Goal: Task Accomplishment & Management: Manage account settings

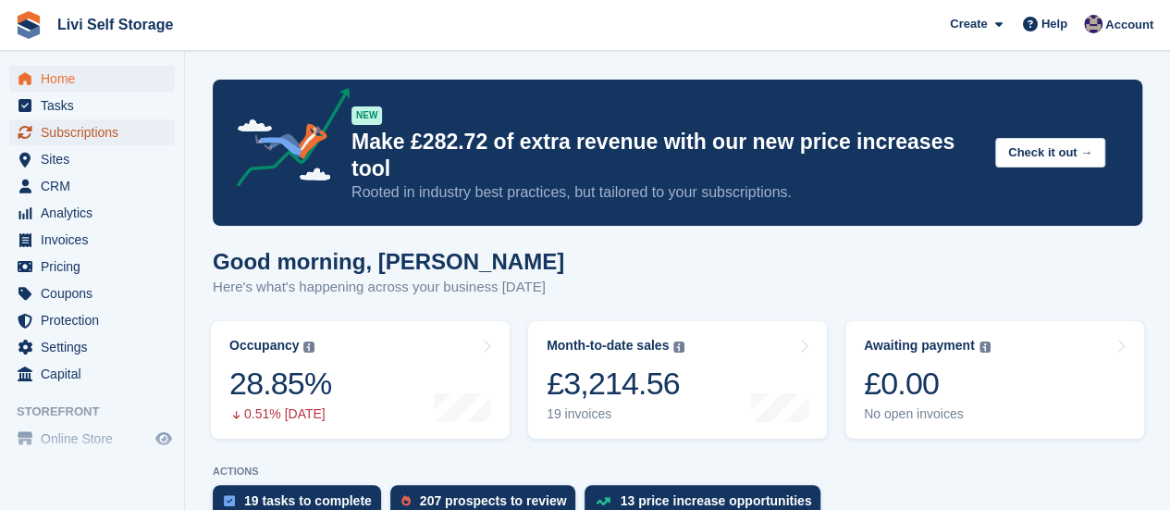
click at [71, 132] on span "Subscriptions" at bounding box center [96, 132] width 111 height 26
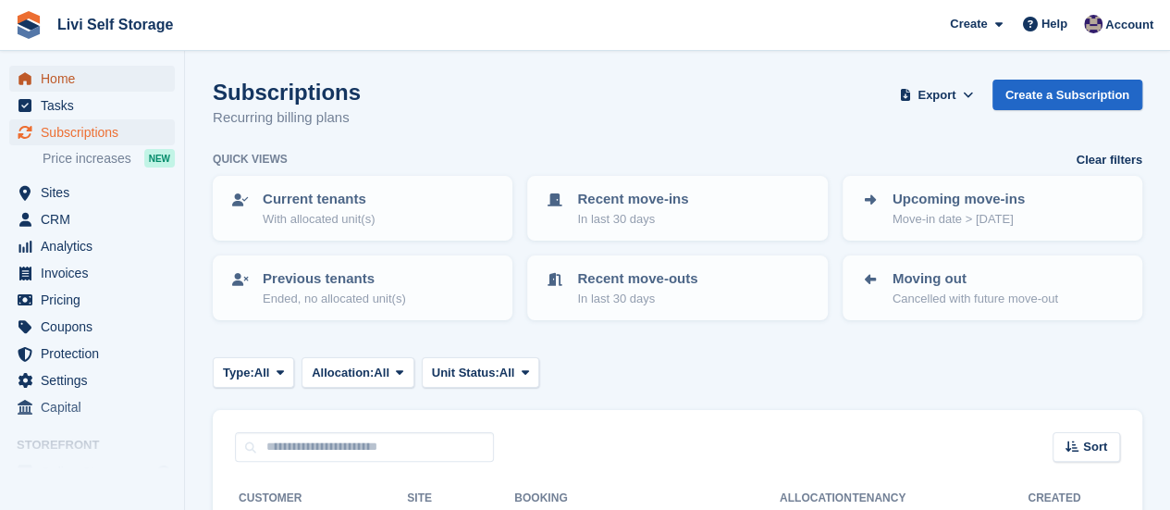
click at [51, 82] on span "Home" at bounding box center [96, 79] width 111 height 26
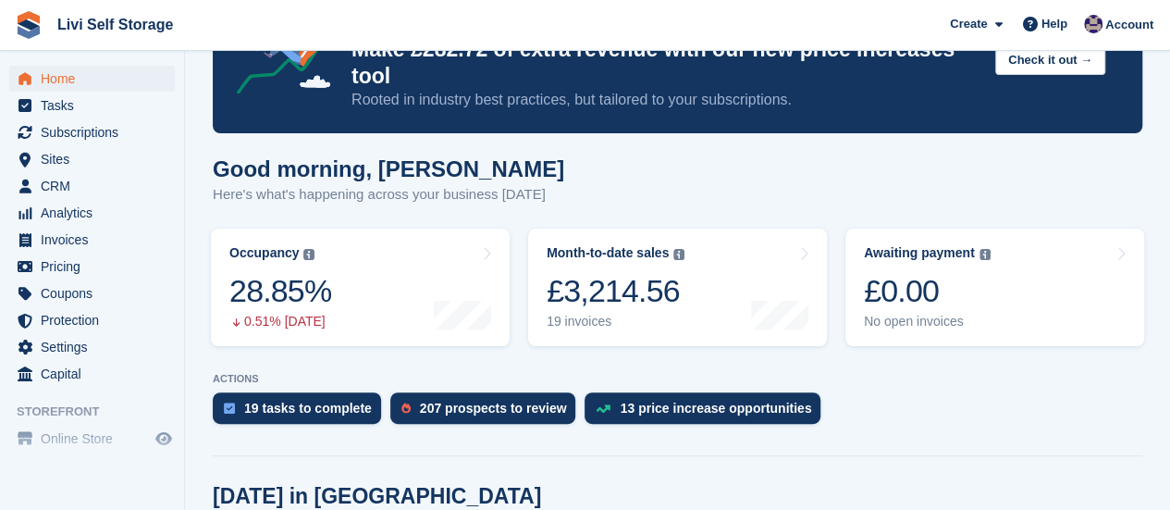
scroll to position [93, 0]
click at [67, 186] on span "CRM" at bounding box center [96, 186] width 111 height 26
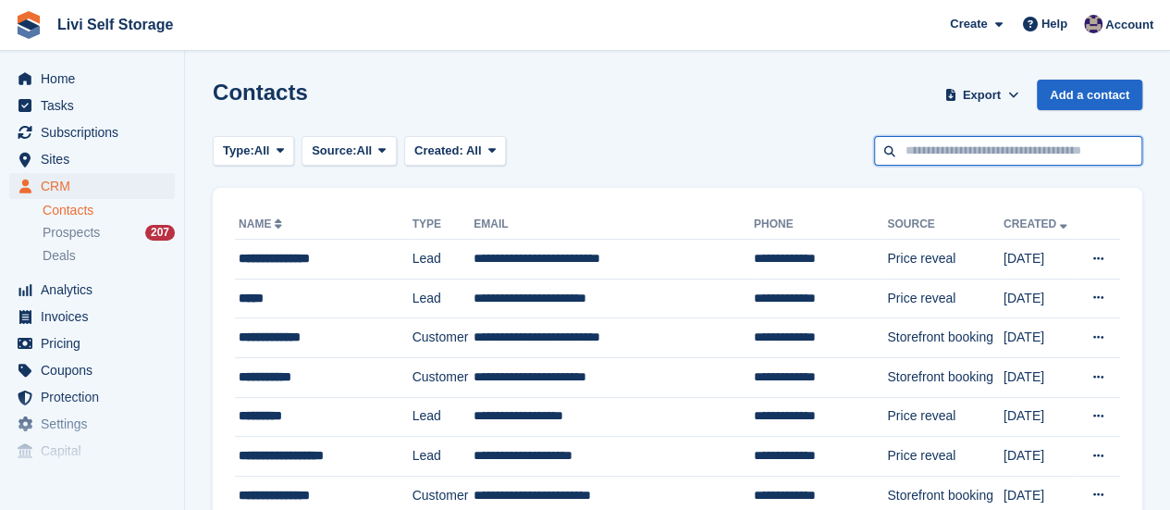
click at [903, 154] on input "text" at bounding box center [1008, 151] width 268 height 31
type input "**********"
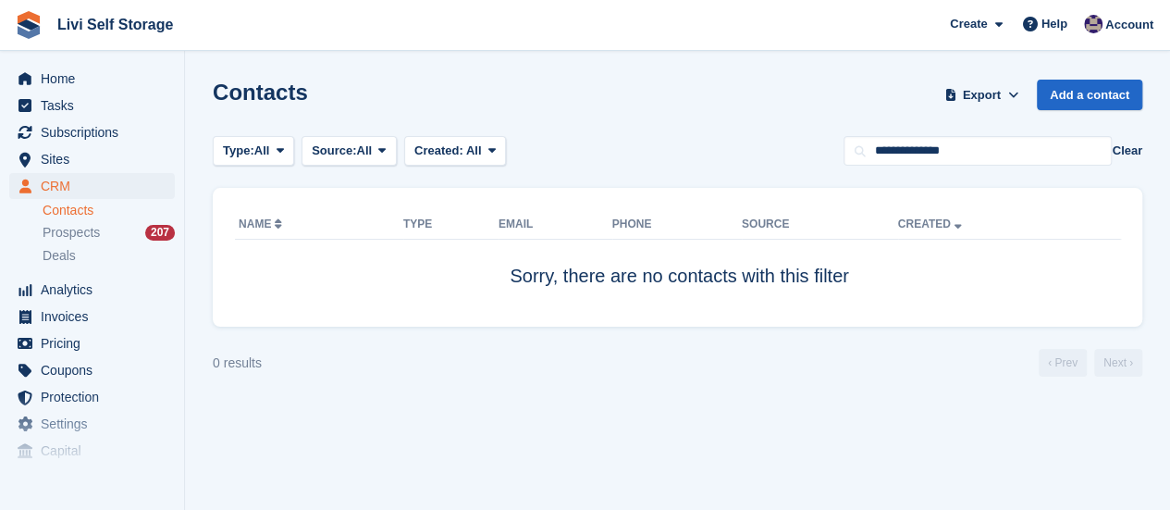
click at [1138, 152] on button "Clear" at bounding box center [1127, 151] width 31 height 19
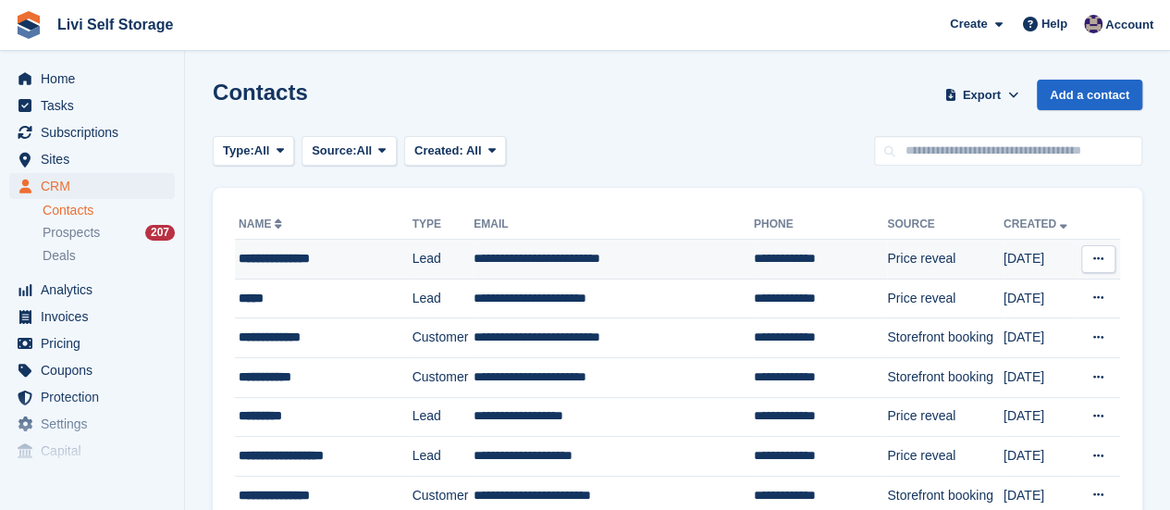
scroll to position [93, 0]
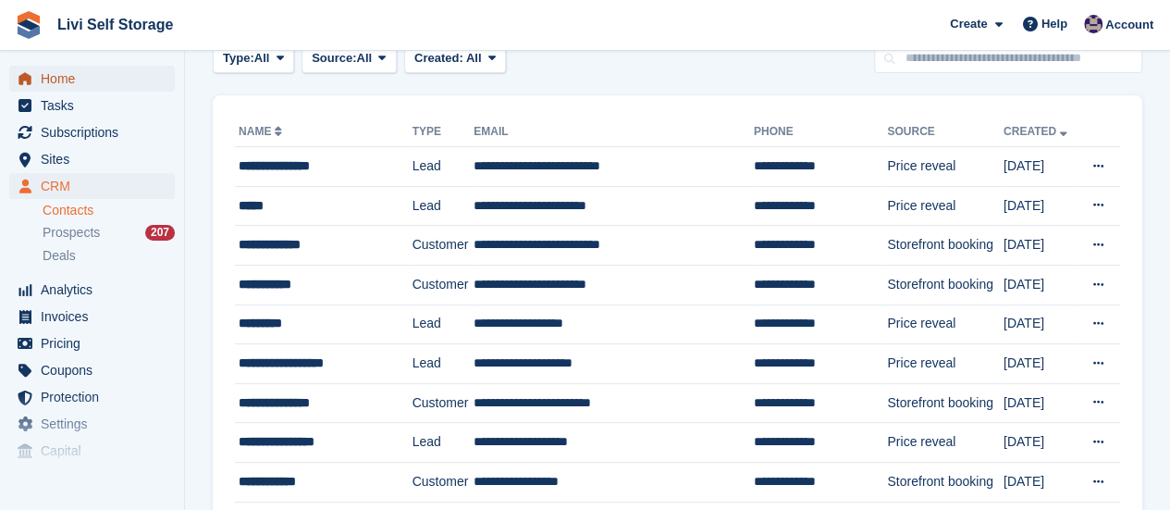
click at [69, 78] on span "Home" at bounding box center [96, 79] width 111 height 26
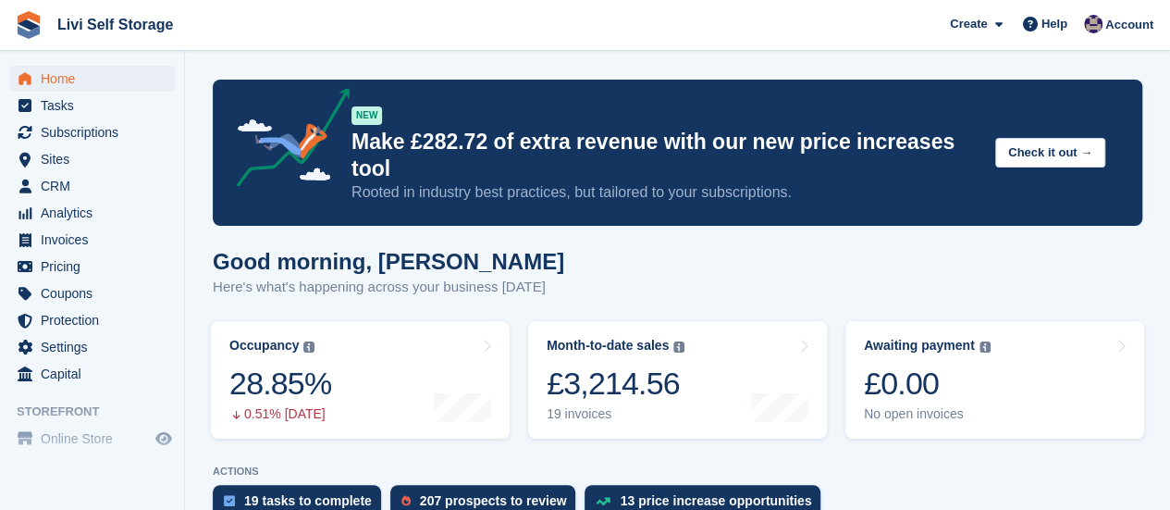
scroll to position [555, 0]
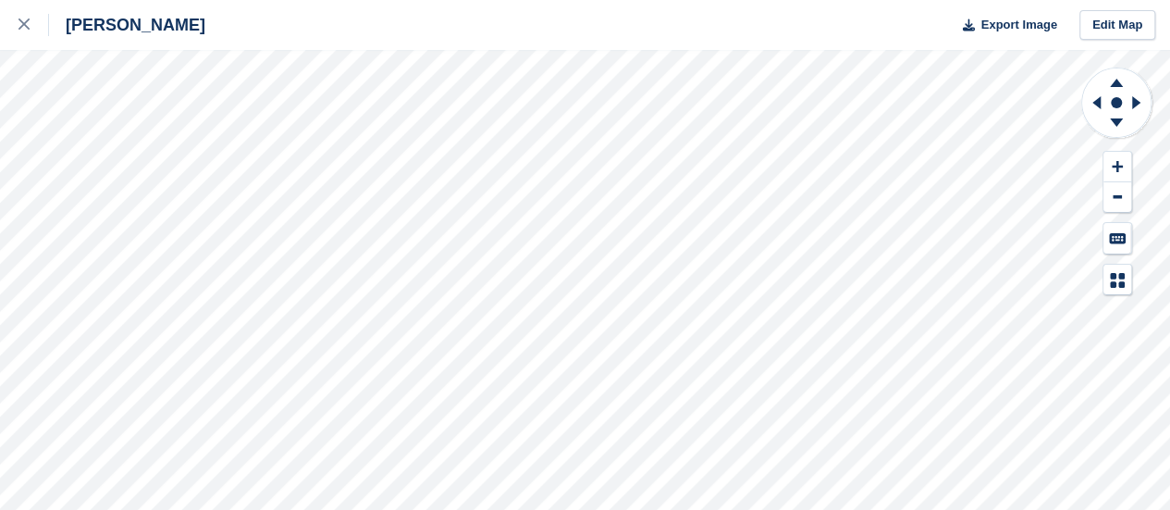
click at [256, 217] on div "Livingston Export Image Edit Map" at bounding box center [585, 255] width 1170 height 510
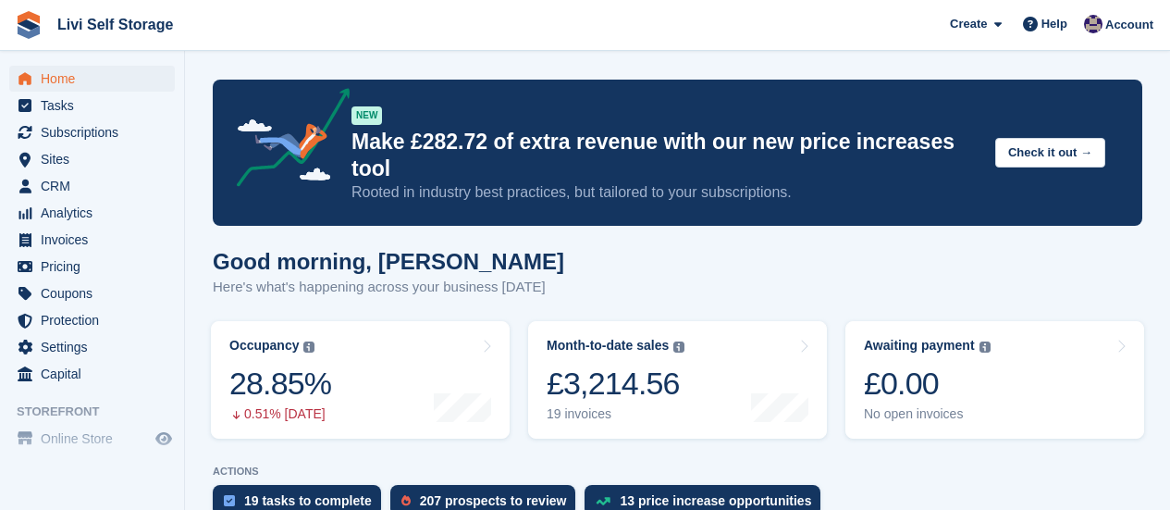
scroll to position [555, 0]
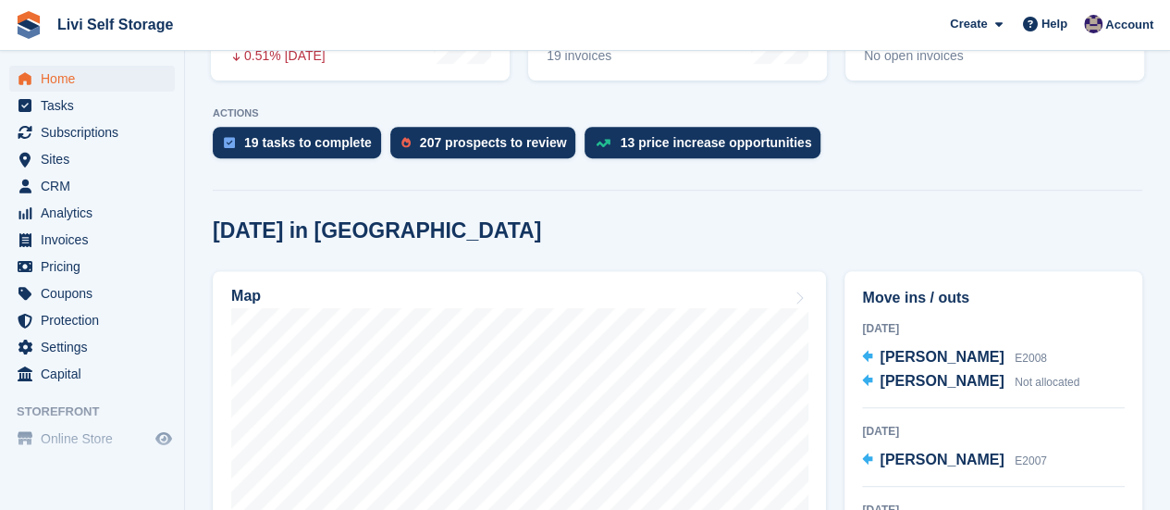
scroll to position [463, 0]
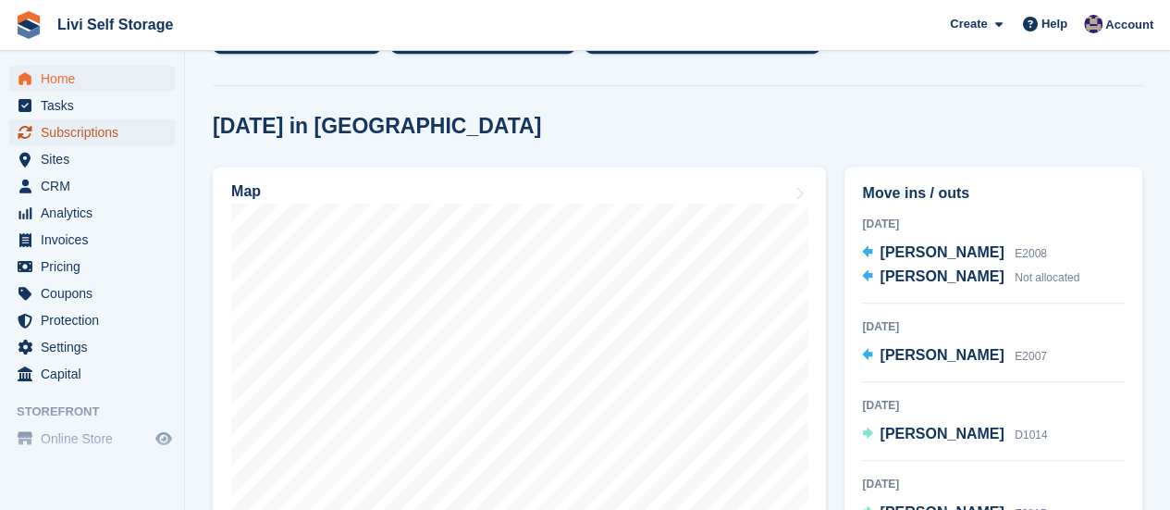
click at [55, 133] on span "Subscriptions" at bounding box center [96, 132] width 111 height 26
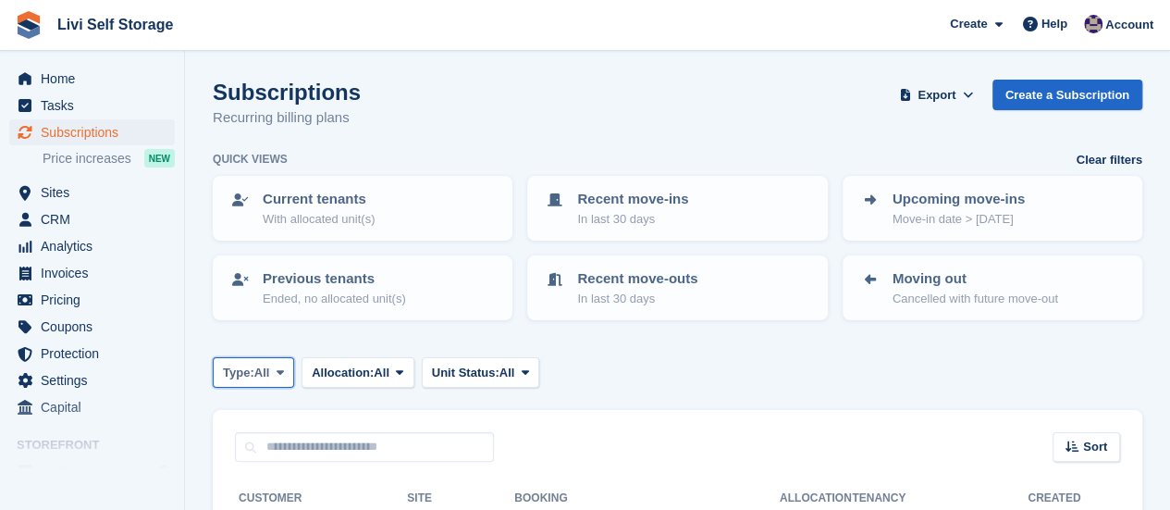
click at [278, 377] on span at bounding box center [280, 371] width 15 height 15
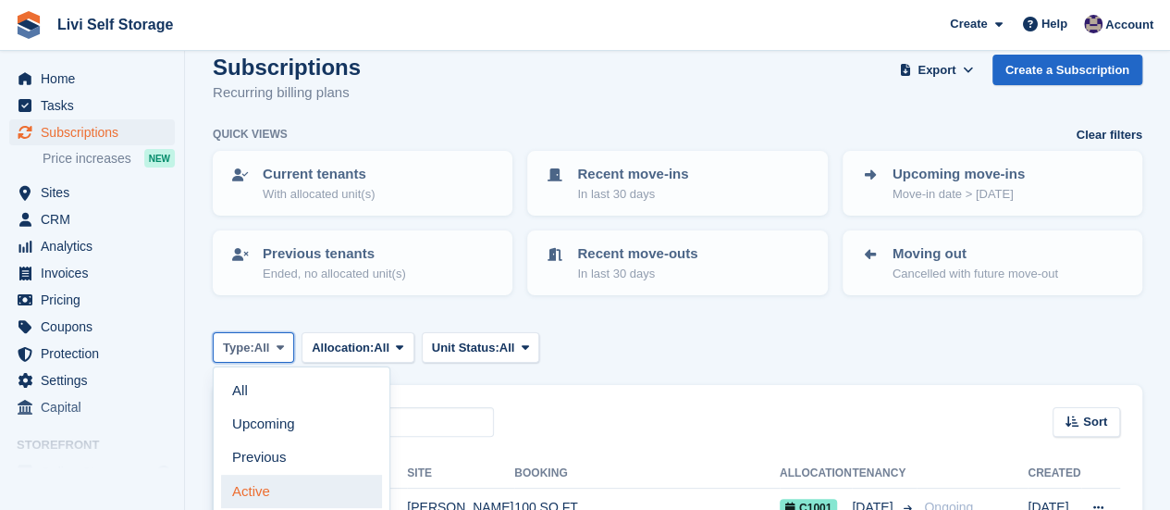
scroll to position [93, 0]
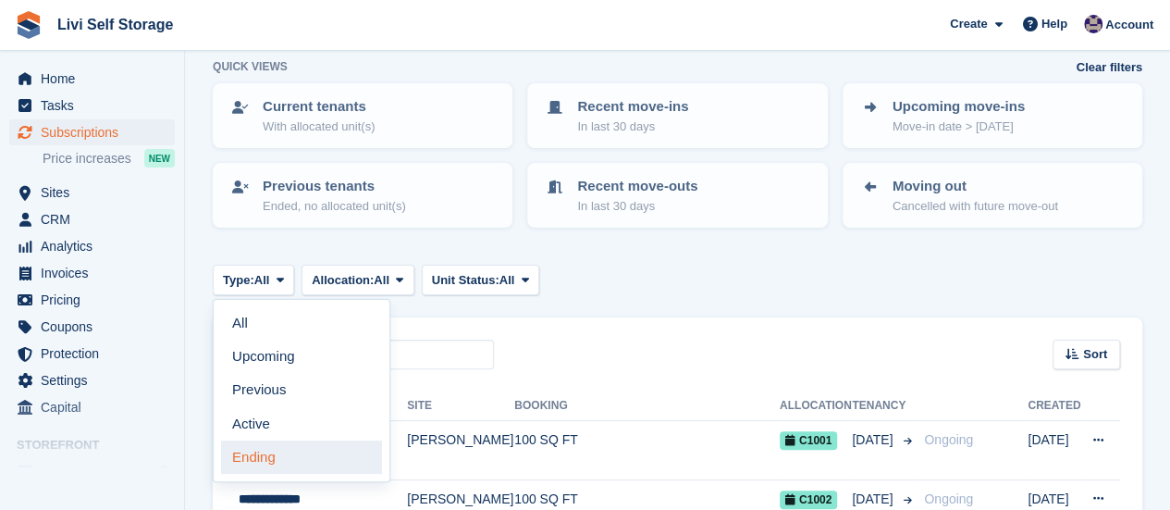
click at [268, 462] on link "Ending" at bounding box center [301, 456] width 161 height 33
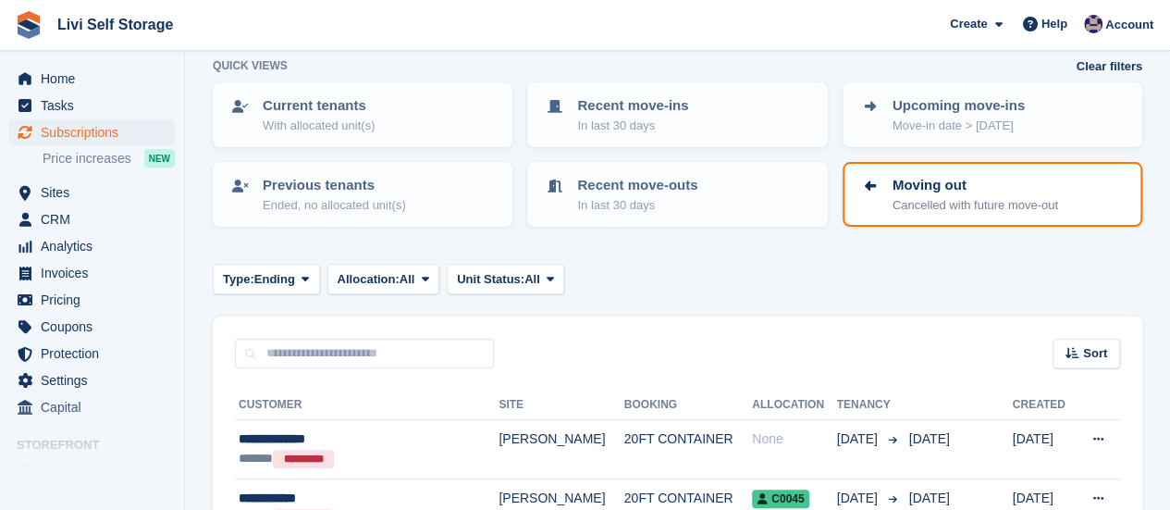
scroll to position [93, 0]
click at [303, 278] on icon at bounding box center [305, 280] width 7 height 12
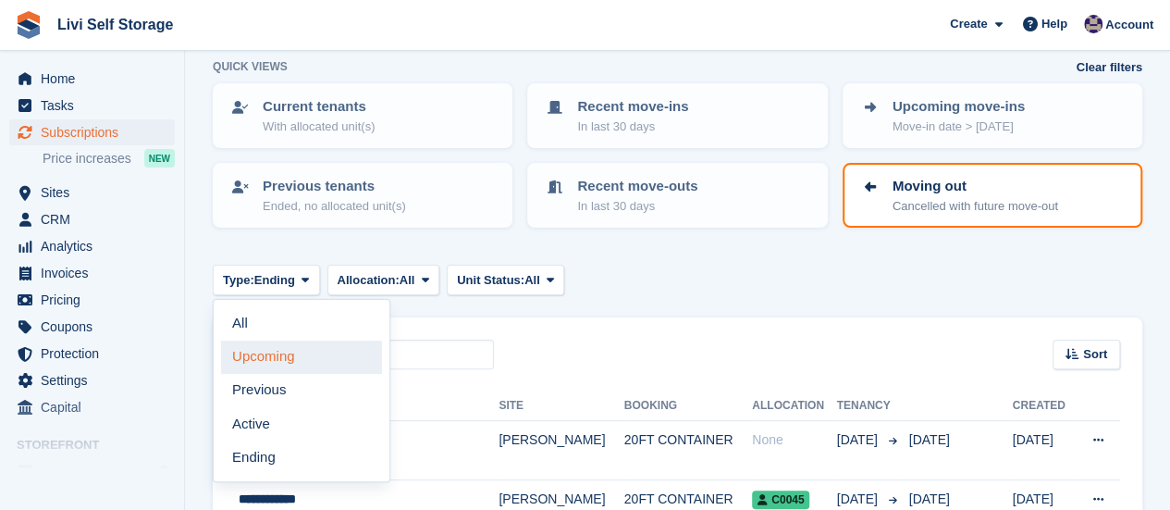
click at [253, 351] on link "Upcoming" at bounding box center [301, 356] width 161 height 33
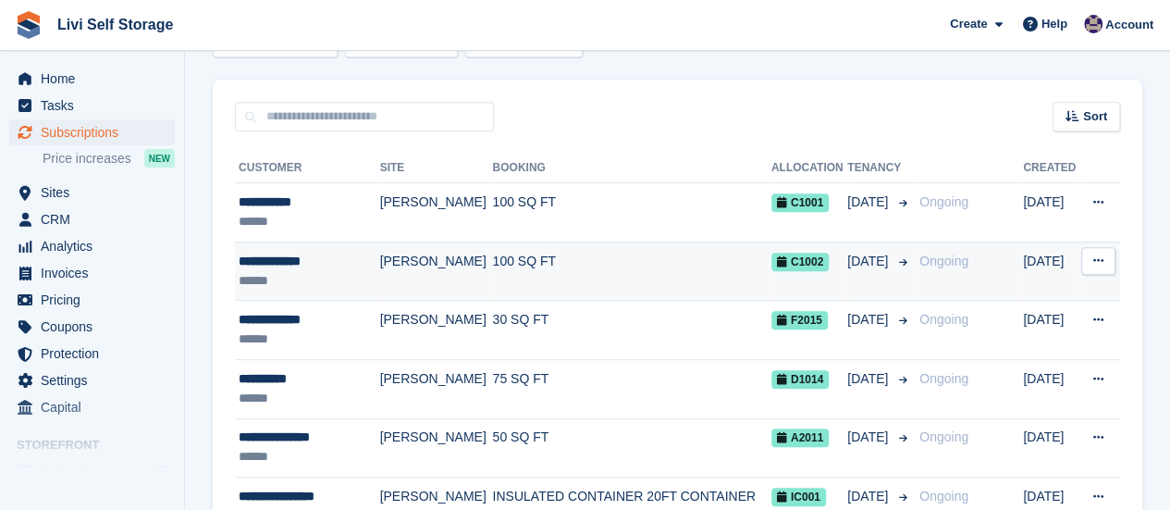
scroll to position [370, 0]
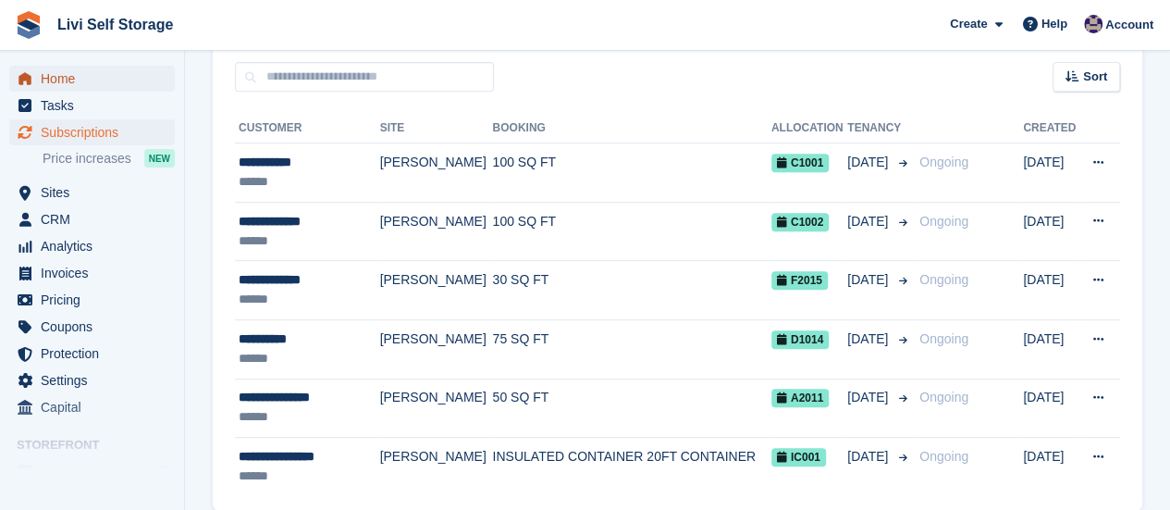
click at [72, 86] on span "Home" at bounding box center [96, 79] width 111 height 26
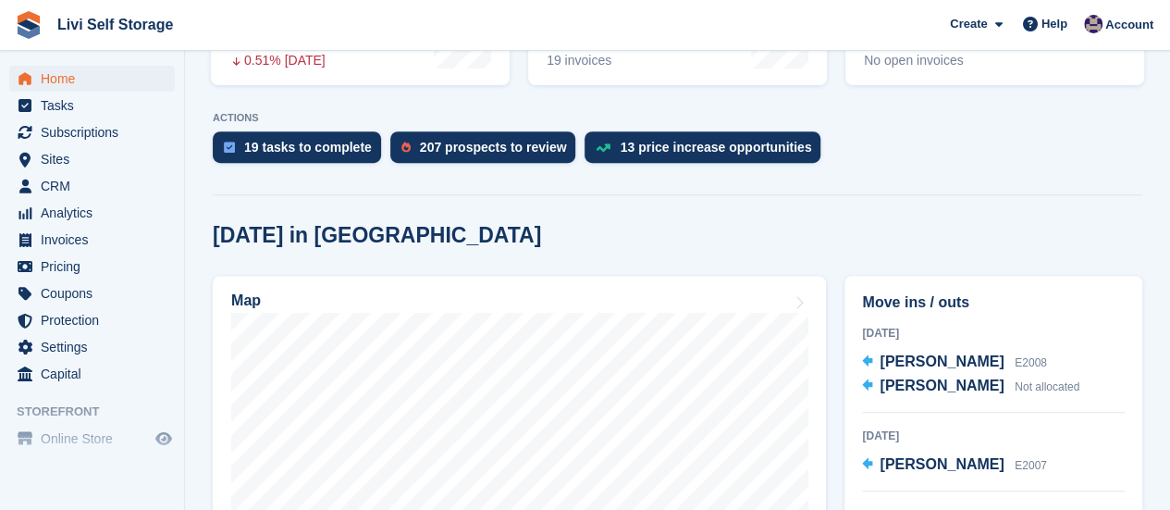
scroll to position [370, 0]
